Goal: Task Accomplishment & Management: Use online tool/utility

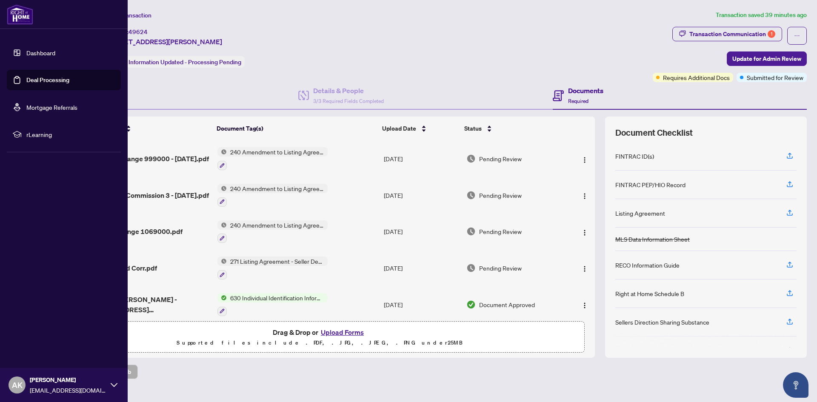
click at [26, 79] on link "Deal Processing" at bounding box center [47, 80] width 43 height 8
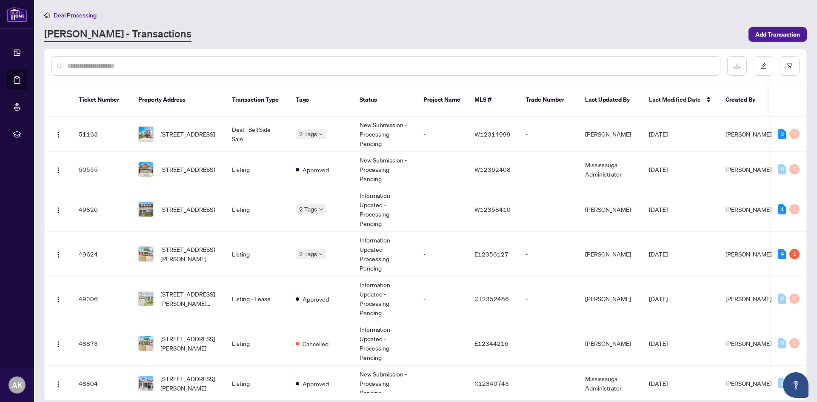
click at [193, 63] on input "text" at bounding box center [390, 65] width 646 height 9
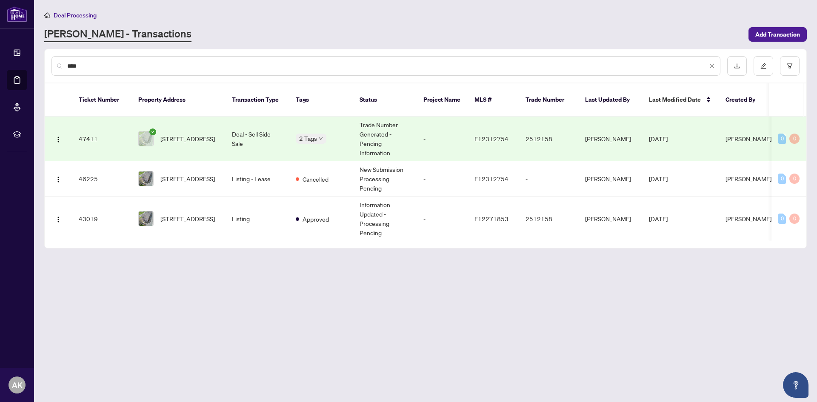
type input "****"
click at [165, 134] on span "[STREET_ADDRESS]" at bounding box center [187, 138] width 54 height 9
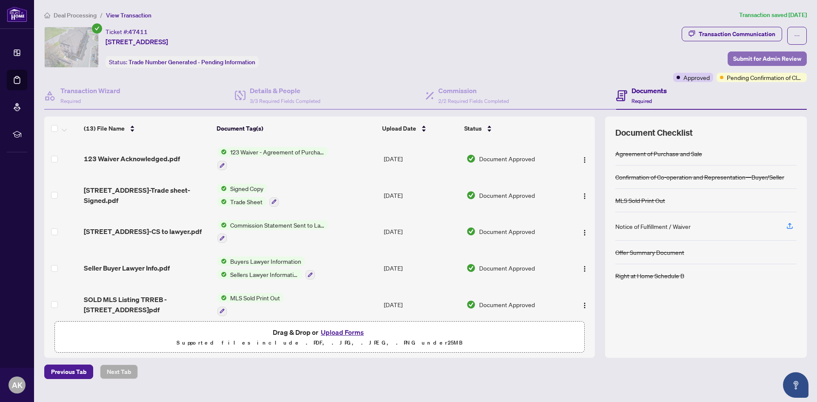
click at [762, 59] on span "Submit for Admin Review" at bounding box center [767, 59] width 68 height 14
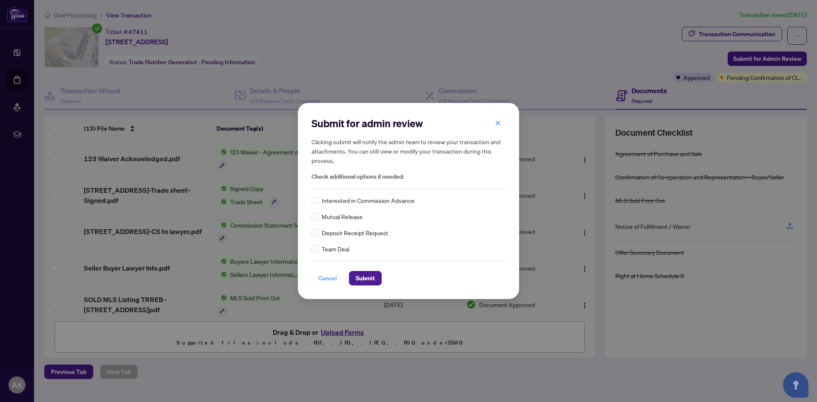
click at [331, 282] on span "Cancel" at bounding box center [327, 278] width 19 height 14
